Goal: Task Accomplishment & Management: Use online tool/utility

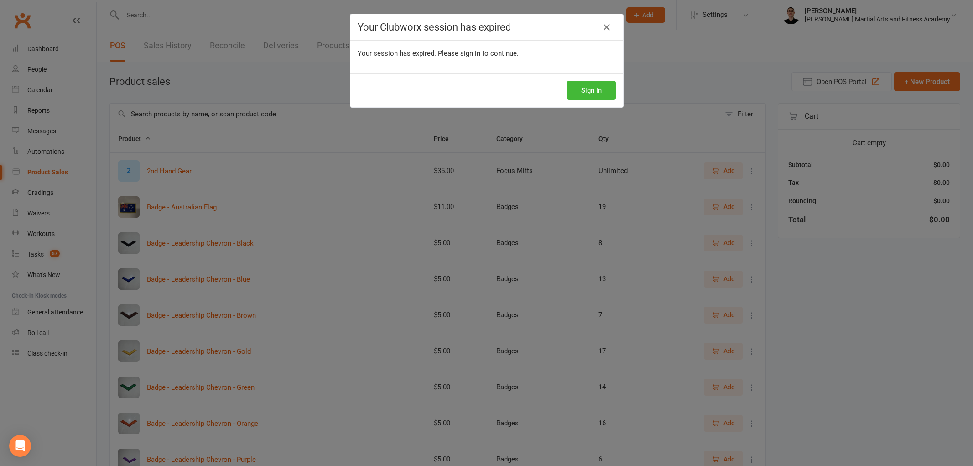
select select "100"
click at [587, 88] on button "Sign In" at bounding box center [591, 90] width 49 height 19
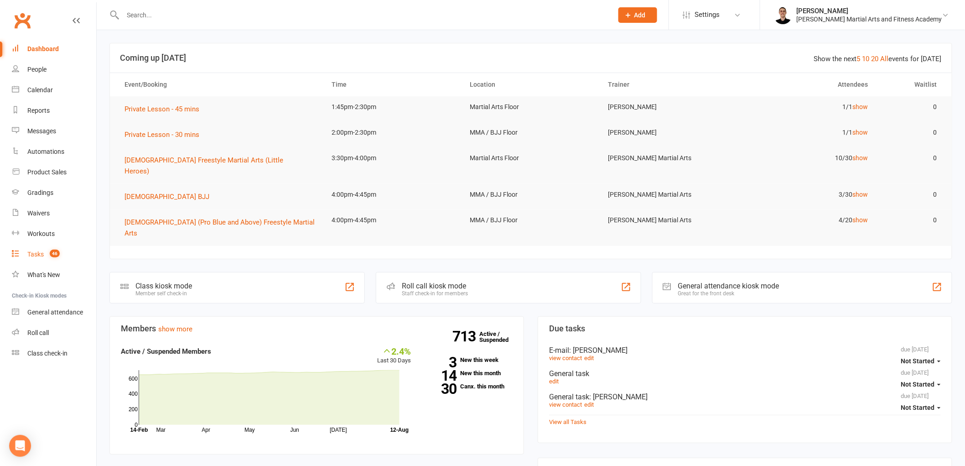
click at [54, 248] on link "Tasks 46" at bounding box center [54, 254] width 84 height 21
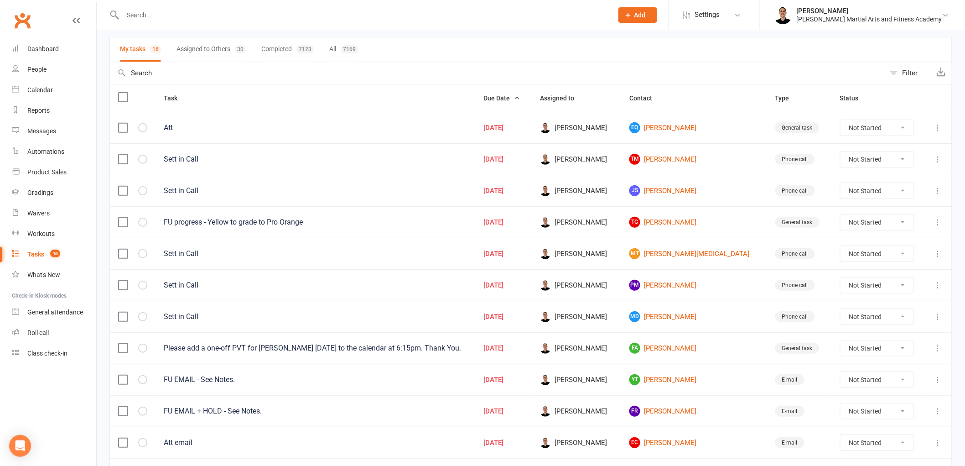
scroll to position [61, 0]
